Goal: Navigation & Orientation: Find specific page/section

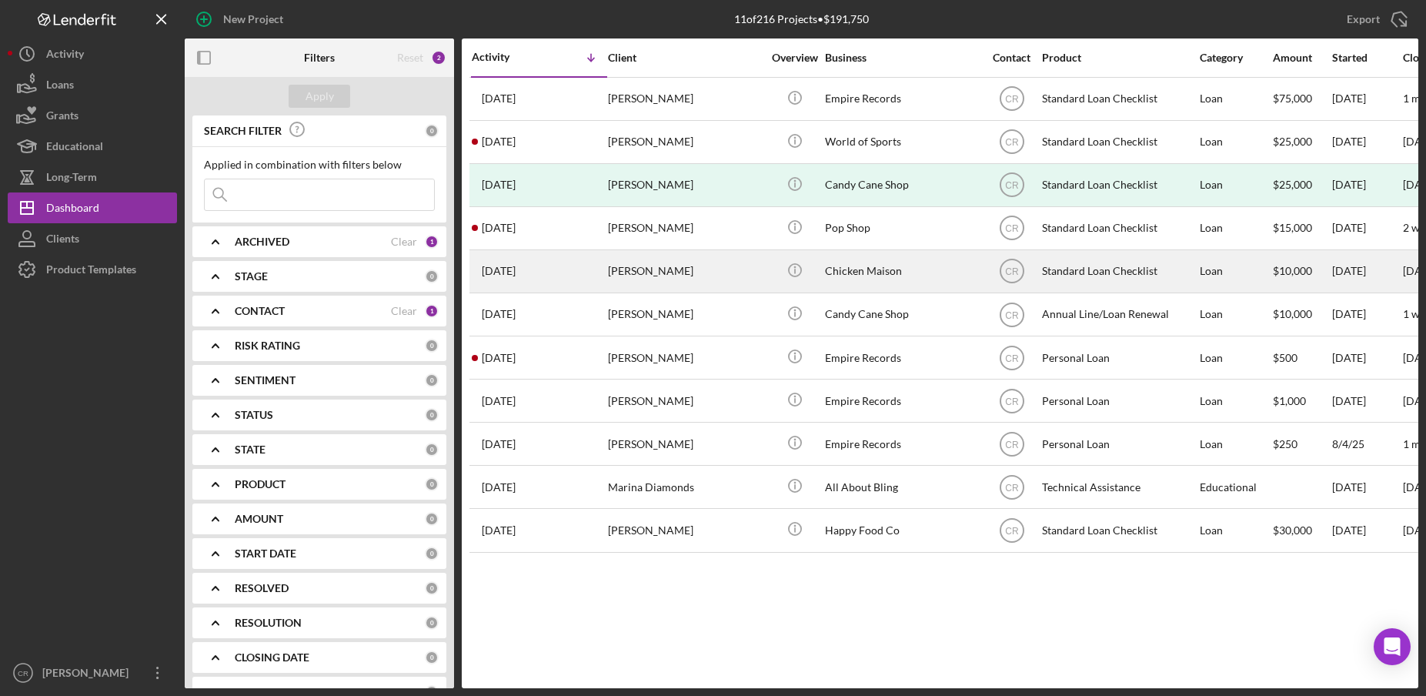
click at [730, 267] on div "[PERSON_NAME]" at bounding box center [685, 271] width 154 height 41
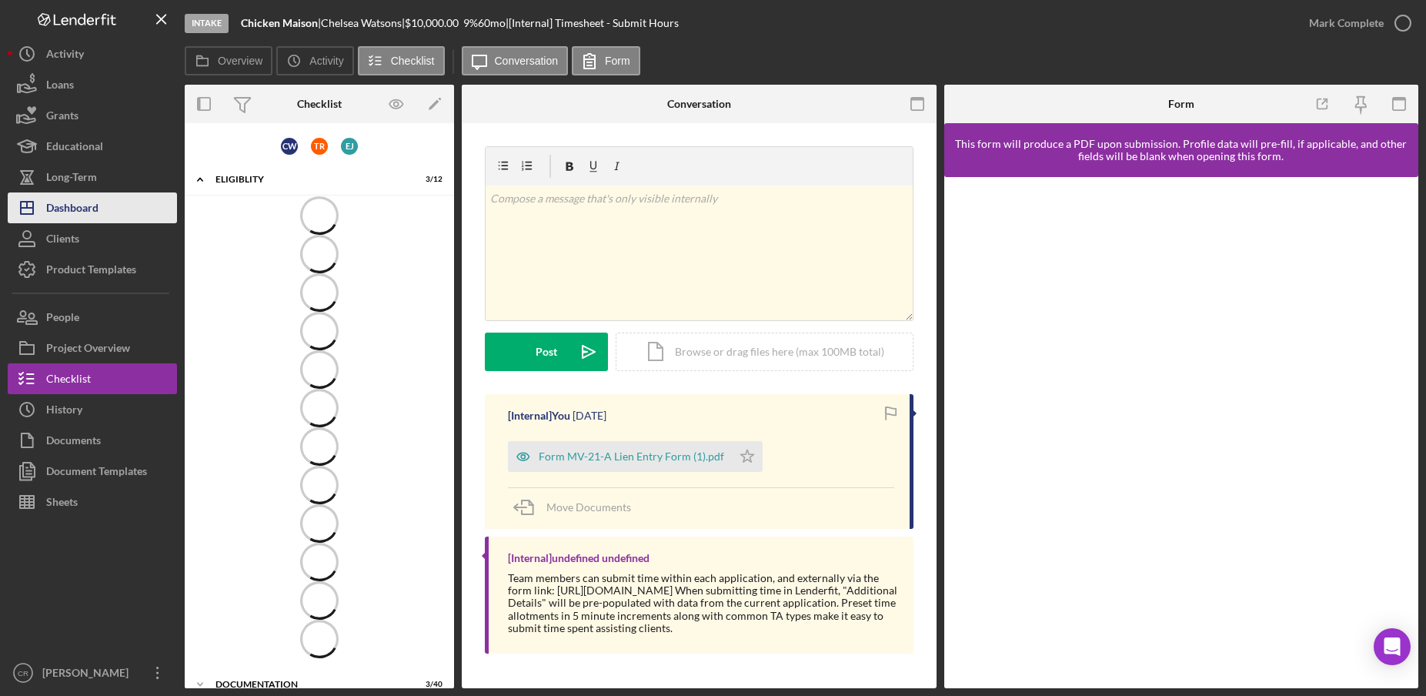
click at [80, 209] on div "Dashboard" at bounding box center [72, 209] width 52 height 35
